Goal: Task Accomplishment & Management: Use online tool/utility

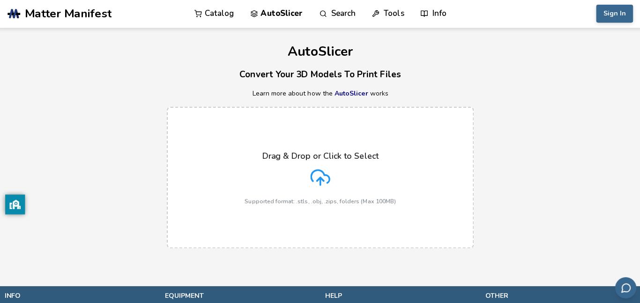
scroll to position [2, 0]
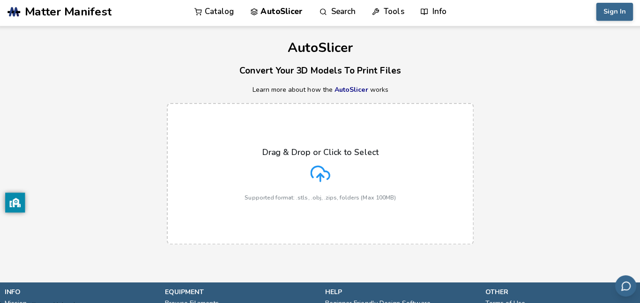
click at [632, 60] on div "AutoSlicer Convert Your 3D Models To Print Files Learn more about how the AutoS…" at bounding box center [320, 140] width 640 height 228
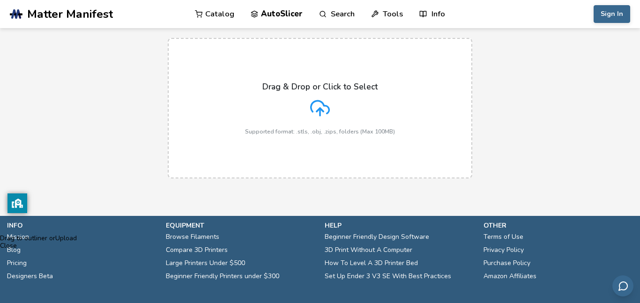
scroll to position [69, 0]
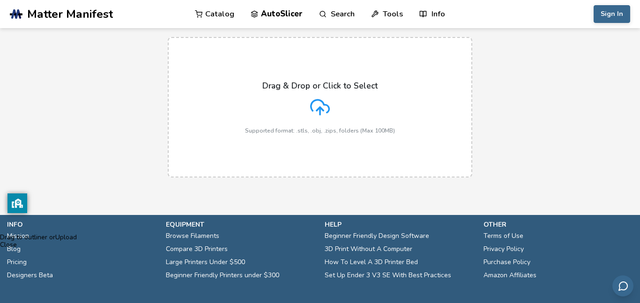
click at [338, 238] on link "Beginner Friendly Design Software" at bounding box center [377, 236] width 105 height 13
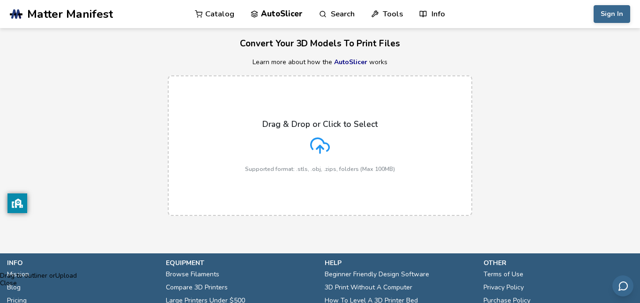
scroll to position [0, 0]
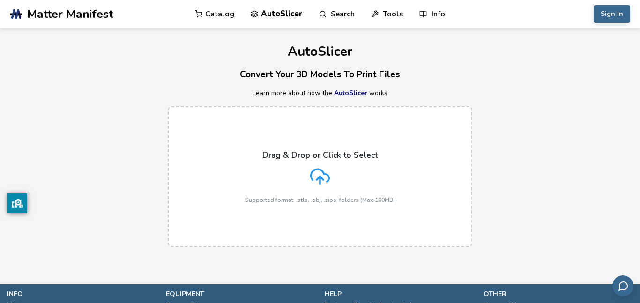
click at [425, 17] on icon at bounding box center [424, 14] width 8 height 8
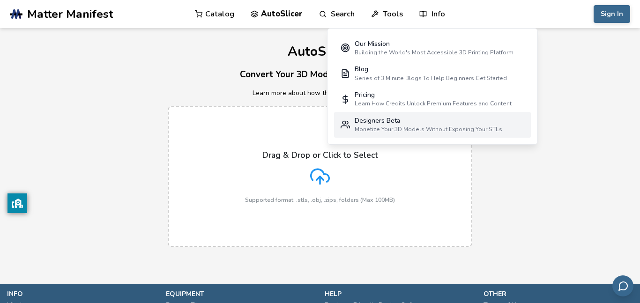
click at [459, 123] on div "Designers Beta" at bounding box center [429, 121] width 148 height 8
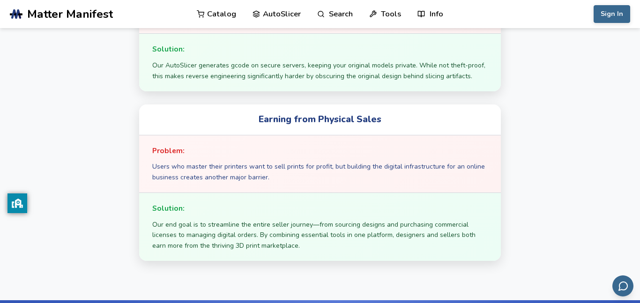
scroll to position [743, 0]
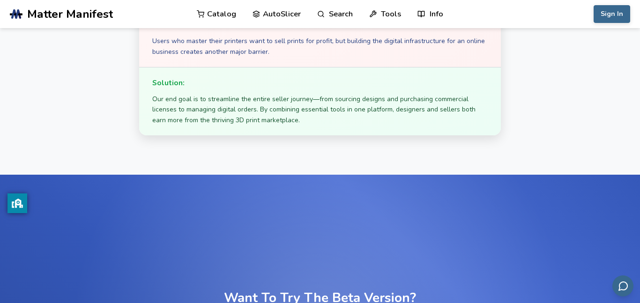
click at [223, 13] on link "Catalog" at bounding box center [216, 14] width 39 height 28
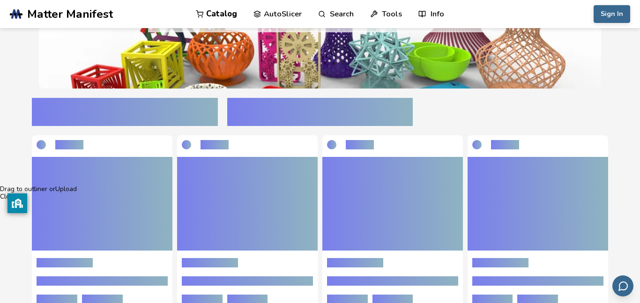
scroll to position [118, 0]
click at [272, 3] on link "AutoSlicer" at bounding box center [278, 14] width 48 height 28
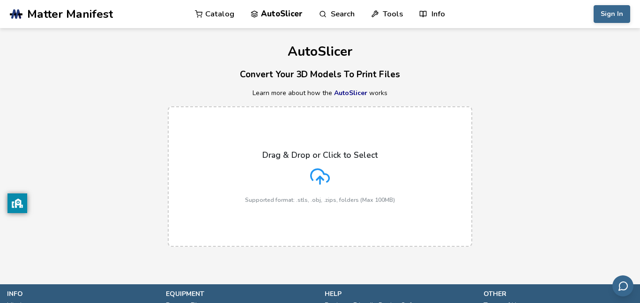
click at [369, 173] on div "Drag & Drop or Click to Select Supported format: .stls, .obj, .zips, folders (M…" at bounding box center [320, 177] width 150 height 53
click at [0, 0] on input "Drag & Drop or Click to Select Supported format: .stls, .obj, .zips, folders (M…" at bounding box center [0, 0] width 0 height 0
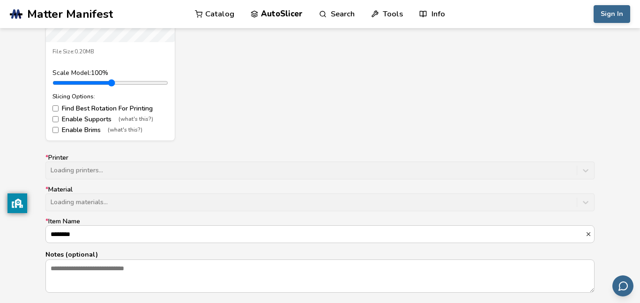
scroll to position [489, 0]
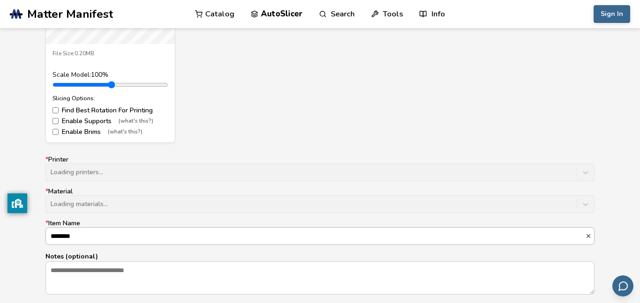
click at [527, 244] on input "********" at bounding box center [316, 236] width 540 height 17
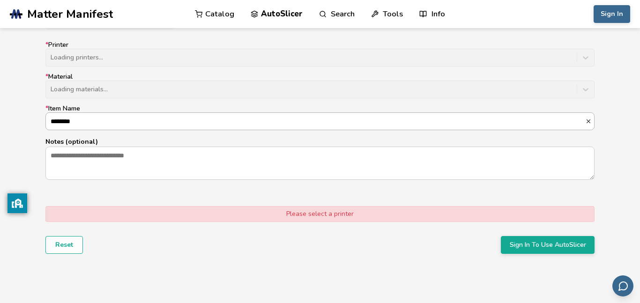
scroll to position [604, 0]
click at [477, 218] on div "Please select a printer" at bounding box center [320, 213] width 550 height 16
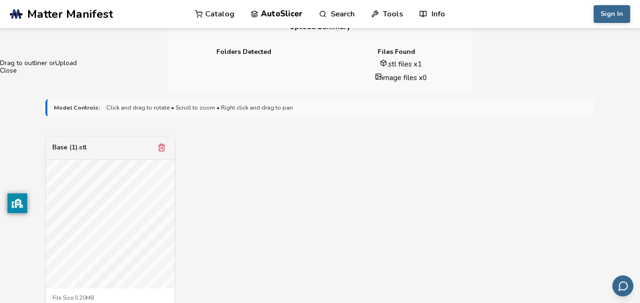
scroll to position [244, 0]
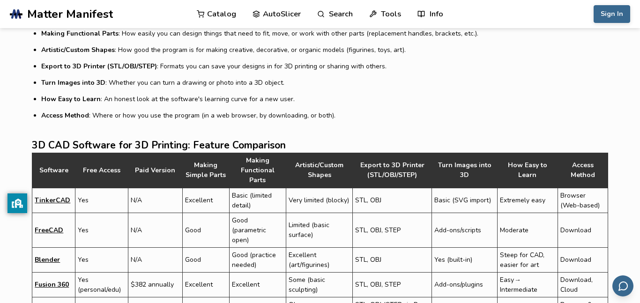
scroll to position [394, 0]
click at [49, 196] on link "TinkerCAD" at bounding box center [53, 201] width 36 height 10
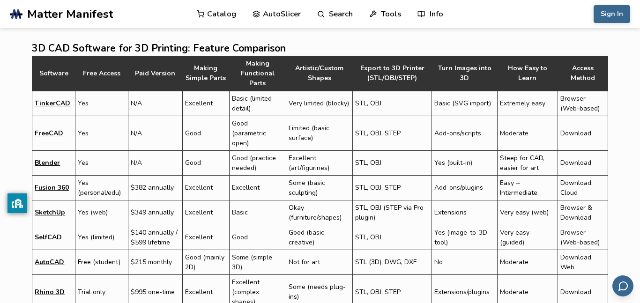
scroll to position [491, 0]
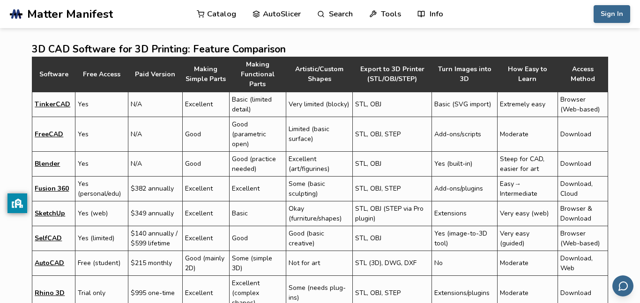
click at [54, 99] on link "TinkerCAD" at bounding box center [53, 104] width 36 height 10
click at [55, 99] on link "TinkerCAD" at bounding box center [53, 104] width 36 height 10
click at [48, 99] on link "TinkerCAD" at bounding box center [53, 104] width 36 height 10
